Goal: Communication & Community: Answer question/provide support

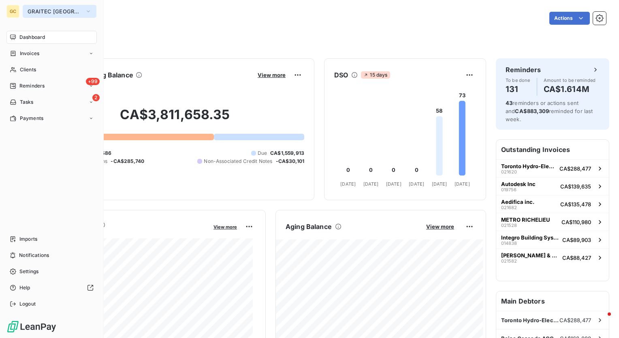
click at [85, 13] on icon "button" at bounding box center [88, 11] width 6 height 8
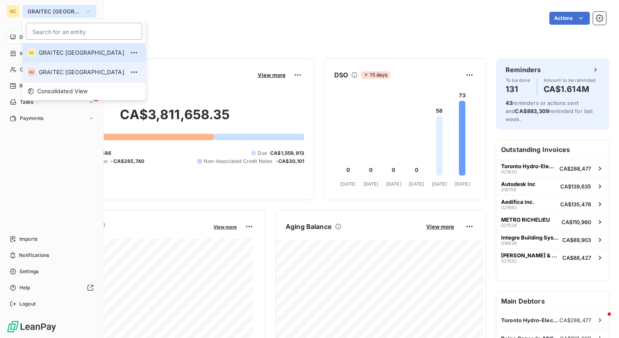
click at [60, 66] on li "GU GRAITEC [GEOGRAPHIC_DATA]" at bounding box center [84, 71] width 123 height 19
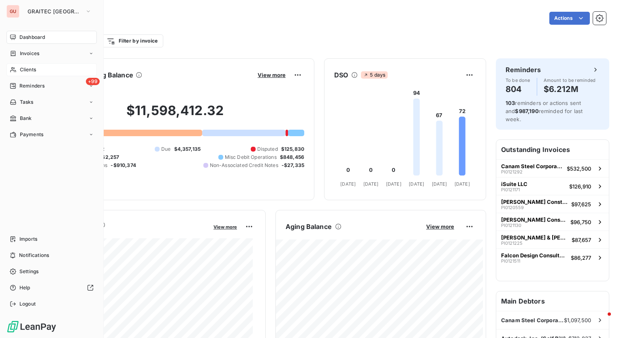
click at [41, 69] on div "Clients" at bounding box center [51, 69] width 90 height 13
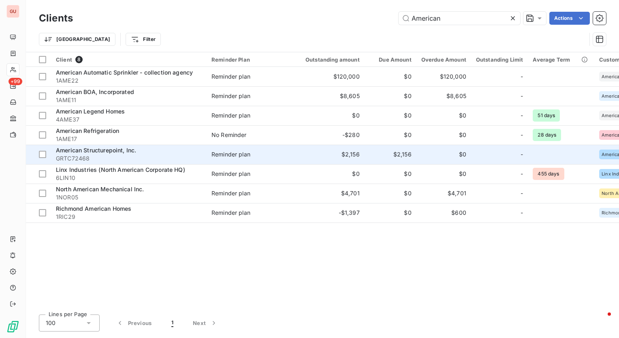
type input "American"
click at [109, 145] on td "American Structurepoint, Inc. GRTC72468" at bounding box center [129, 154] width 156 height 19
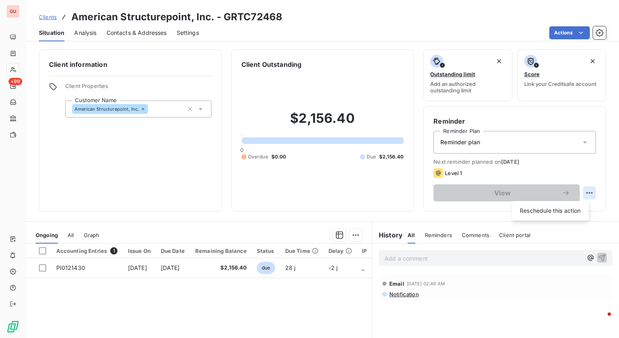
click at [582, 194] on html "GU +99 Clients American Structurepoint, Inc. - GRTC72468 Situation Analysis Con…" at bounding box center [309, 169] width 619 height 338
click at [247, 176] on html "GU +99 Clients American Structurepoint, Inc. - GRTC72468 Situation Analysis Con…" at bounding box center [309, 169] width 619 height 338
click at [189, 30] on span "Settings" at bounding box center [188, 33] width 22 height 8
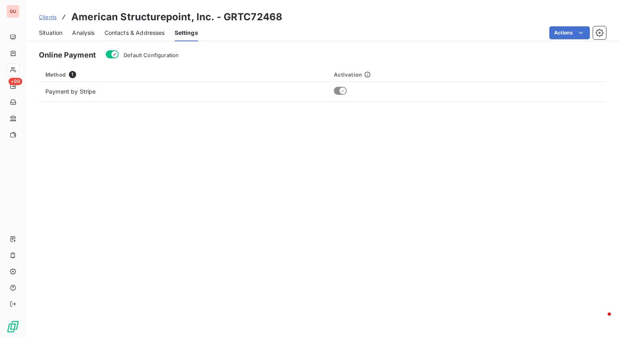
click at [160, 34] on span "Contacts & Addresses" at bounding box center [134, 33] width 60 height 8
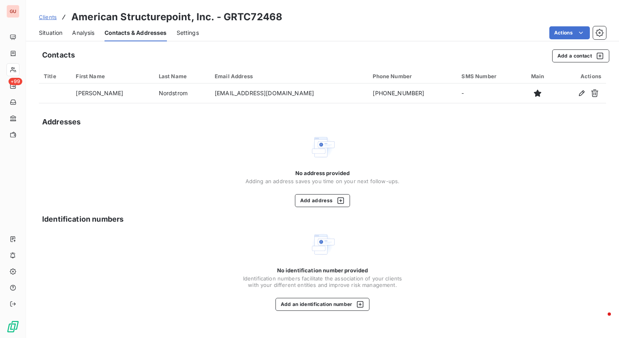
click at [89, 30] on span "Analysis" at bounding box center [83, 33] width 22 height 8
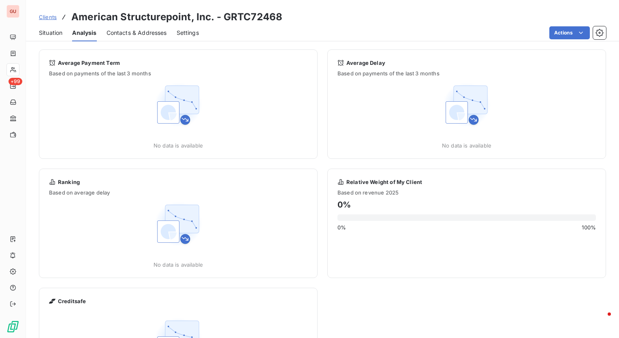
click at [45, 29] on span "Situation" at bounding box center [50, 33] width 23 height 8
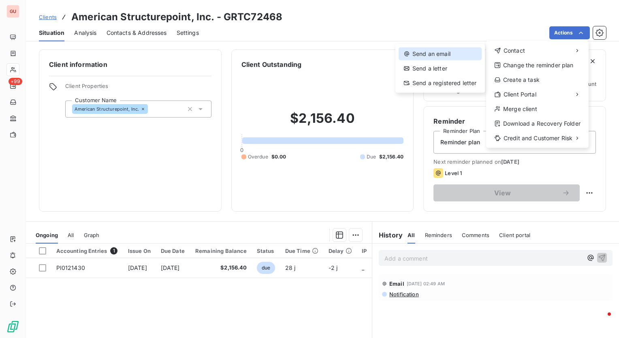
click at [456, 53] on div "Send an email" at bounding box center [440, 53] width 83 height 13
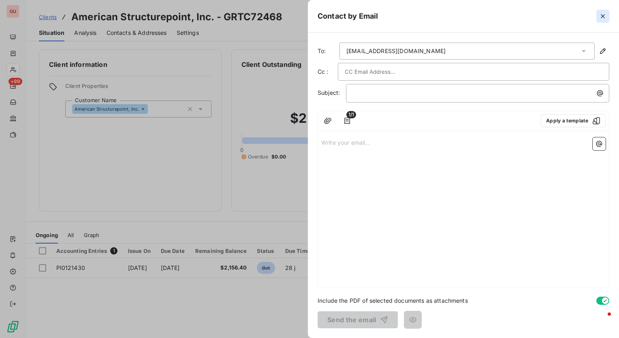
click at [603, 19] on icon "button" at bounding box center [603, 16] width 8 height 8
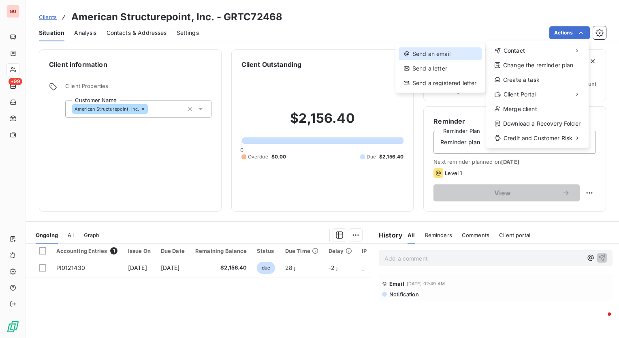
click at [442, 53] on div "Send an email" at bounding box center [440, 53] width 83 height 13
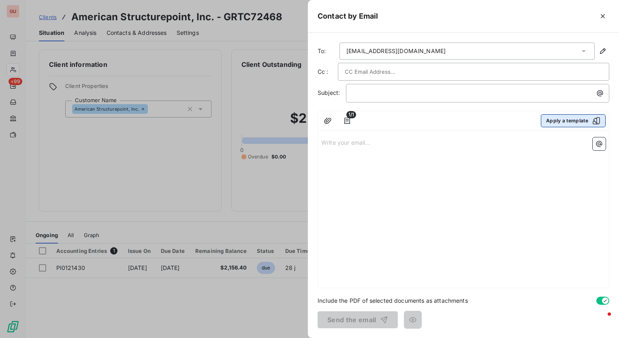
click at [556, 119] on button "Apply a template" at bounding box center [573, 120] width 65 height 13
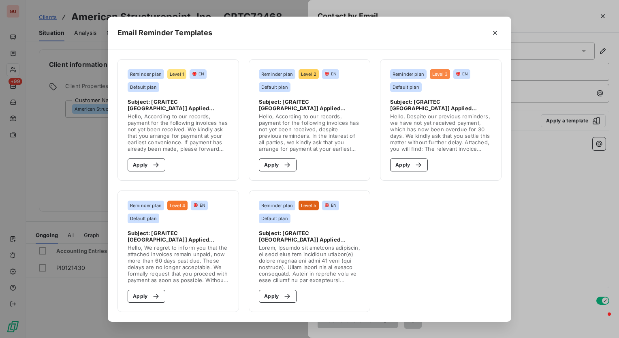
click at [562, 238] on div "Email Reminder Templates Reminder plan Level 1 EN Default plan Subject: [GRAITE…" at bounding box center [309, 169] width 619 height 338
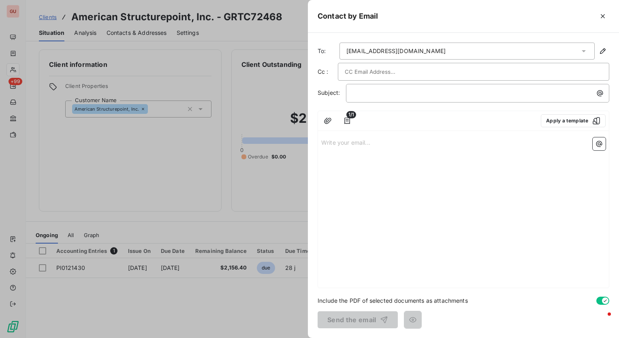
click at [276, 34] on div at bounding box center [309, 169] width 619 height 338
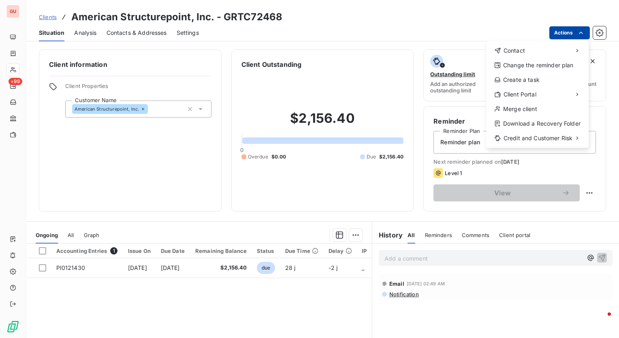
click at [574, 33] on html "GU +99 Clients American Structurepoint, Inc. - GRTC72468 Situation Analysis Con…" at bounding box center [309, 169] width 619 height 338
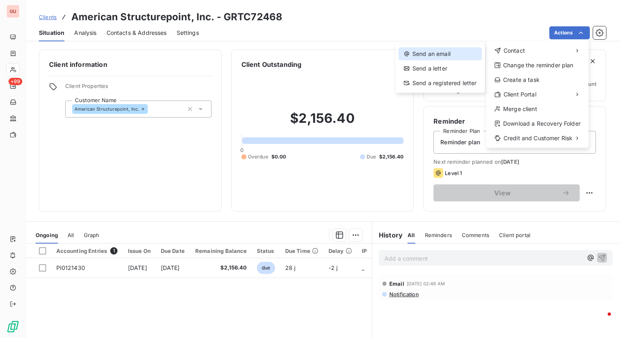
click at [424, 48] on div "Send an email" at bounding box center [440, 53] width 83 height 13
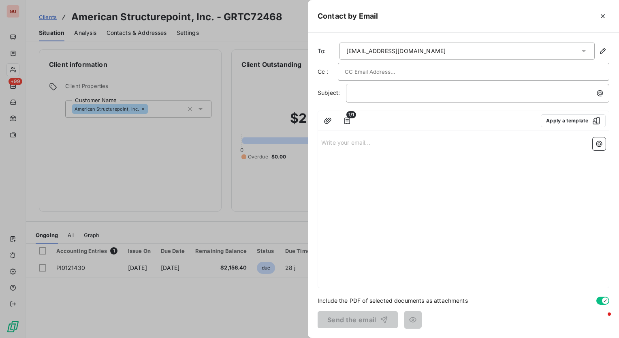
click at [384, 54] on div "[EMAIL_ADDRESS][DOMAIN_NAME]" at bounding box center [395, 51] width 99 height 8
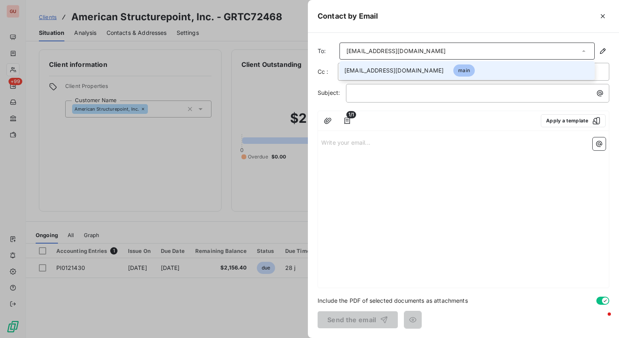
click at [395, 23] on div "Contact by Email" at bounding box center [463, 16] width 311 height 33
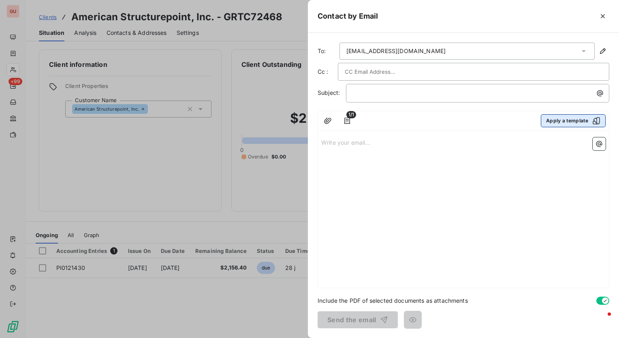
click at [583, 119] on button "Apply a template" at bounding box center [573, 120] width 65 height 13
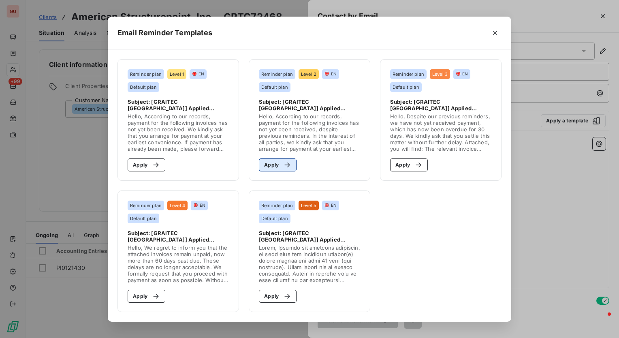
click at [288, 164] on icon "button" at bounding box center [287, 165] width 8 height 8
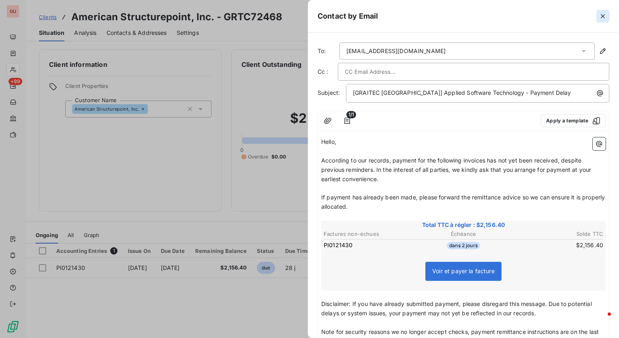
click at [608, 13] on button "button" at bounding box center [602, 16] width 13 height 13
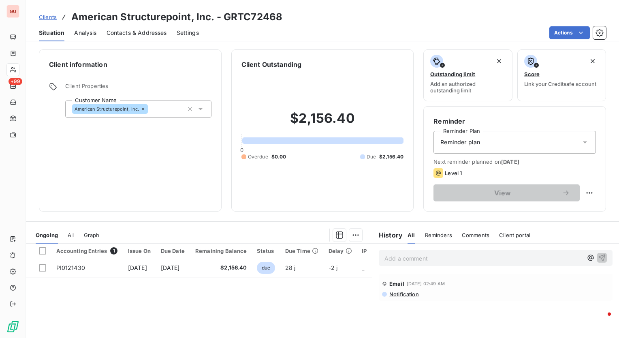
click at [516, 143] on div "Reminder plan" at bounding box center [514, 142] width 162 height 23
